Goal: Navigation & Orientation: Find specific page/section

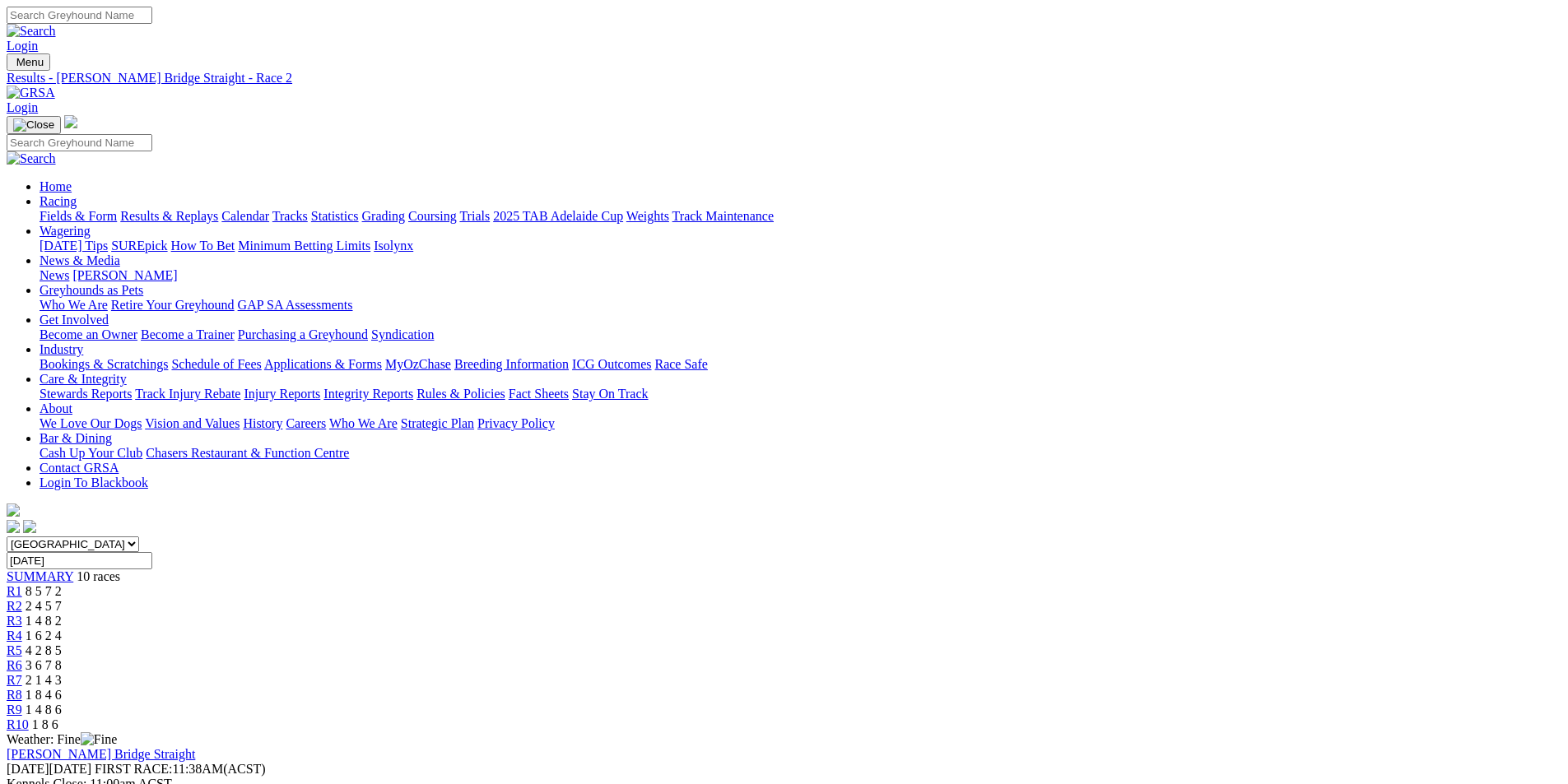
drag, startPoint x: 488, startPoint y: 111, endPoint x: 518, endPoint y: 143, distance: 43.9
click at [269, 209] on link "Calendar" at bounding box center [245, 216] width 48 height 14
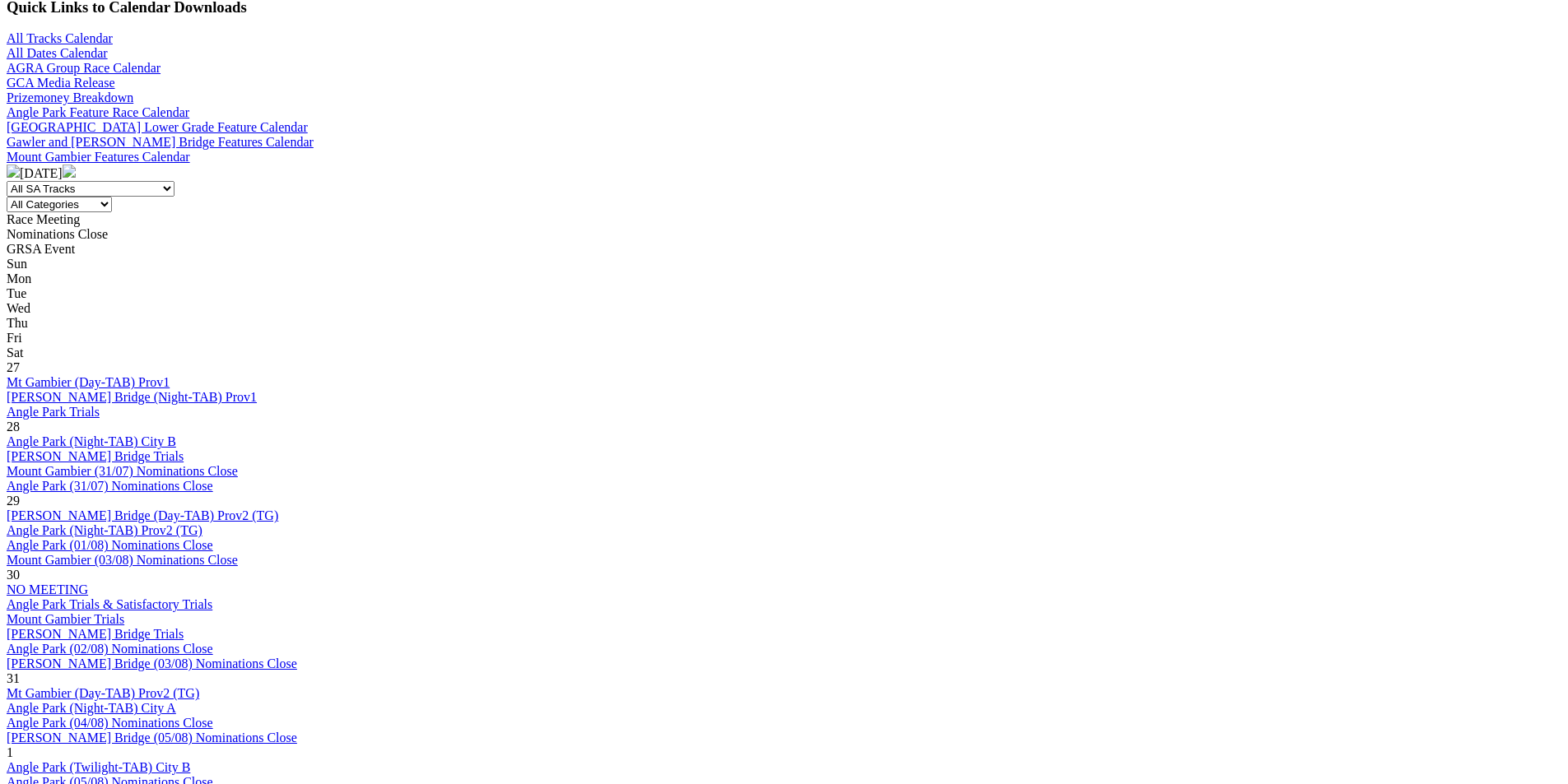
scroll to position [822, 0]
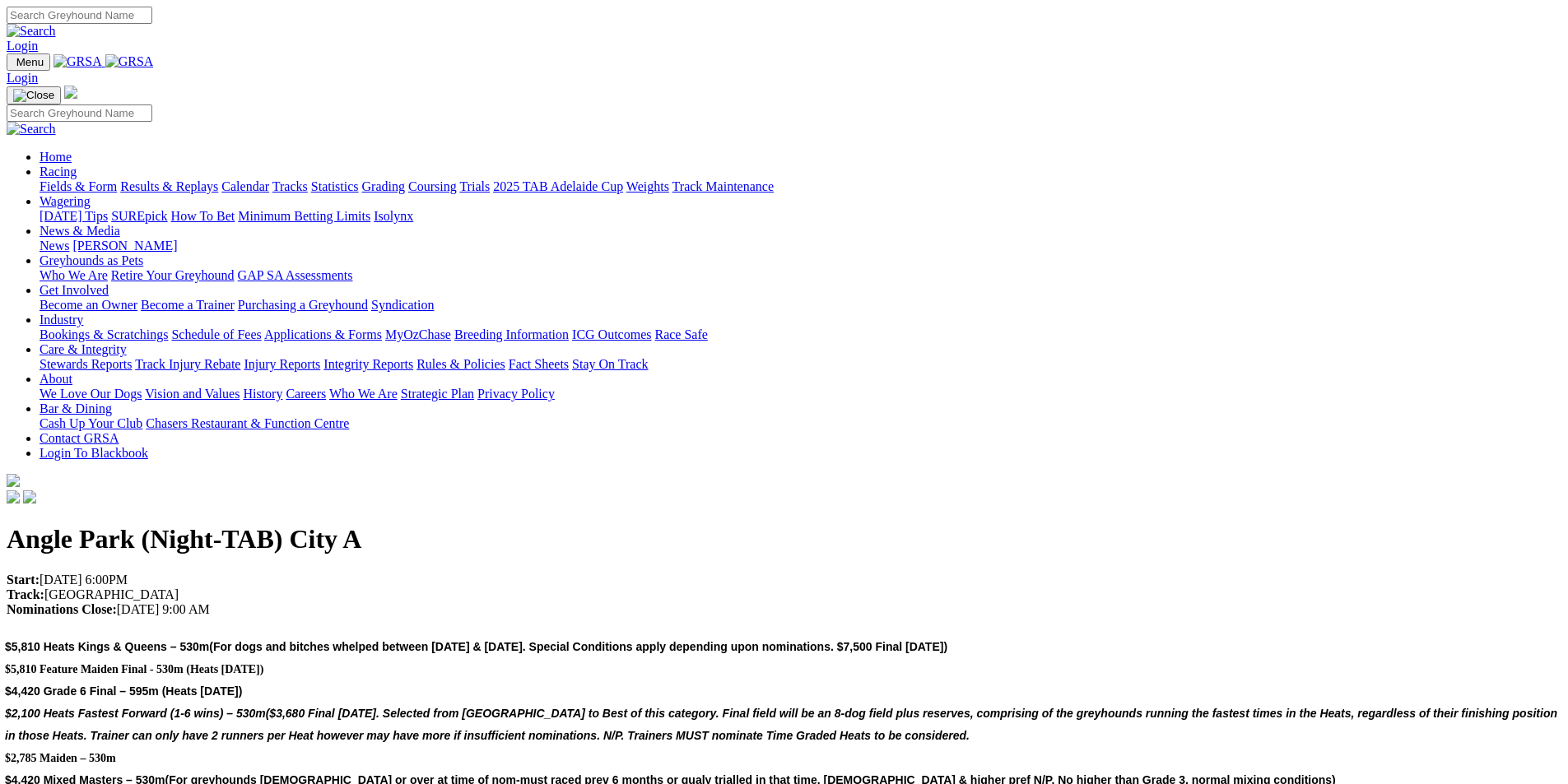
drag, startPoint x: 651, startPoint y: 226, endPoint x: 716, endPoint y: 185, distance: 76.9
click at [716, 524] on h1 "Angle Park (Night-TAB) City A" at bounding box center [784, 539] width 1554 height 31
